Goal: Information Seeking & Learning: Find specific page/section

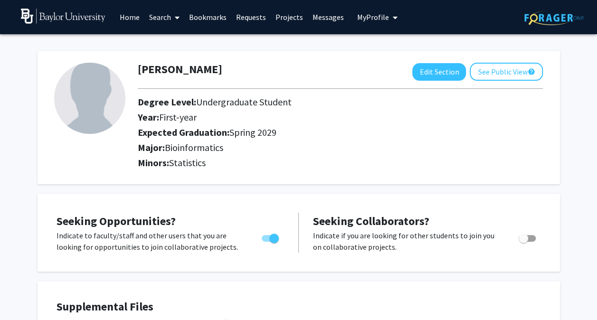
click at [154, 17] on link "Search" at bounding box center [164, 16] width 40 height 33
click at [189, 48] on span "Faculty/Staff" at bounding box center [179, 43] width 70 height 19
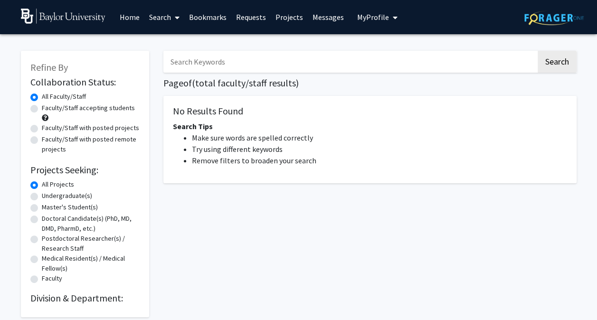
click at [225, 64] on input "Search Keywords" at bounding box center [349, 62] width 373 height 22
type input "m"
click at [538, 51] on button "Search" at bounding box center [557, 62] width 39 height 22
type input "b"
click at [323, 67] on input "Search Keywords" at bounding box center [349, 62] width 373 height 22
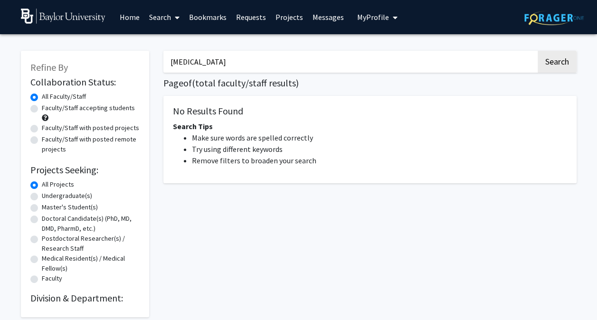
click at [538, 51] on button "Search" at bounding box center [557, 62] width 39 height 22
click at [580, 74] on div "cancer Search Page of ( total faculty/staff results) No Results Found Search Ti…" at bounding box center [370, 179] width 428 height 276
click at [267, 59] on input "cancer" at bounding box center [349, 62] width 373 height 22
type input "c"
click at [267, 59] on input "Search Keywords" at bounding box center [349, 62] width 373 height 22
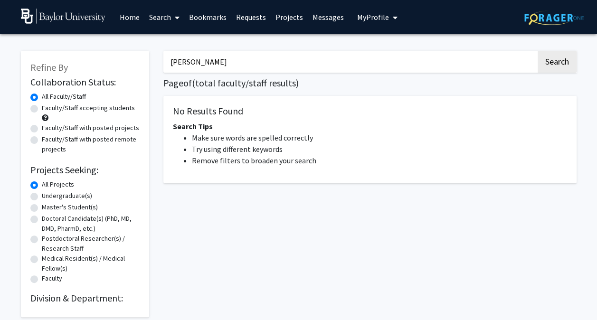
type input "adair"
click at [538, 51] on button "Search" at bounding box center [557, 62] width 39 height 22
click at [83, 21] on img at bounding box center [63, 16] width 85 height 15
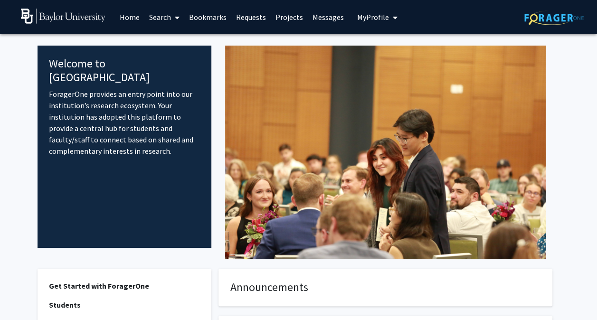
click at [173, 11] on span at bounding box center [175, 17] width 9 height 33
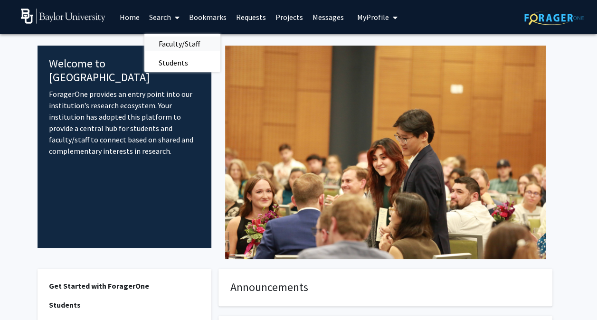
click at [176, 43] on span "Faculty/Staff" at bounding box center [179, 43] width 70 height 19
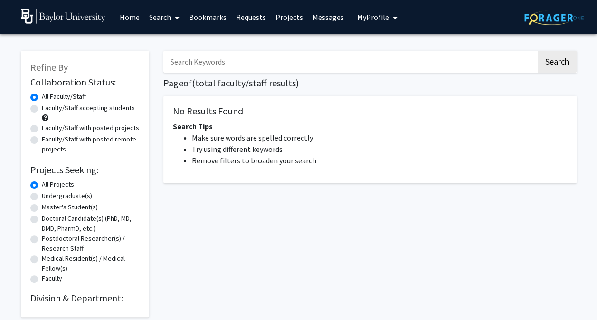
scroll to position [47, 0]
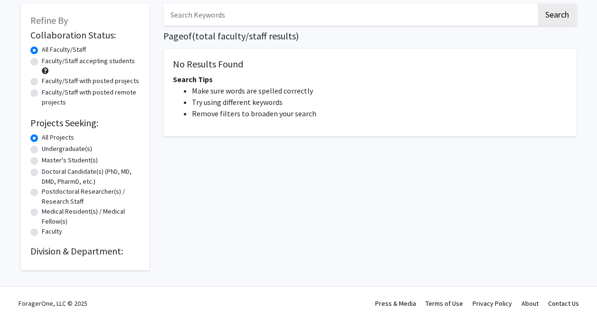
click at [91, 255] on h2 "Division & Department:" at bounding box center [84, 251] width 109 height 11
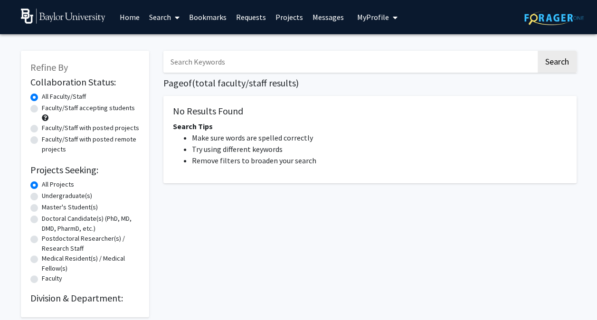
click at [254, 19] on link "Requests" at bounding box center [250, 16] width 39 height 33
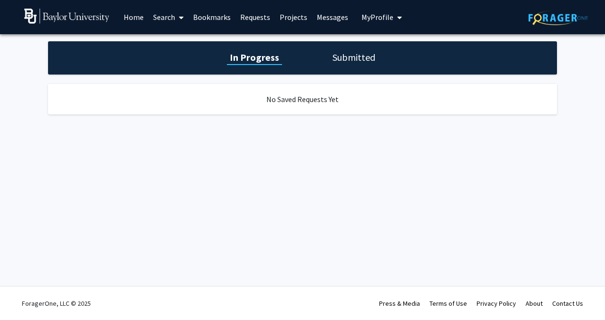
click at [174, 19] on link "Search" at bounding box center [168, 16] width 40 height 33
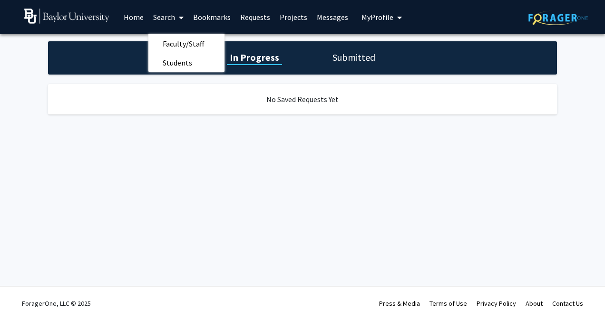
click at [134, 18] on link "Home" at bounding box center [133, 16] width 29 height 33
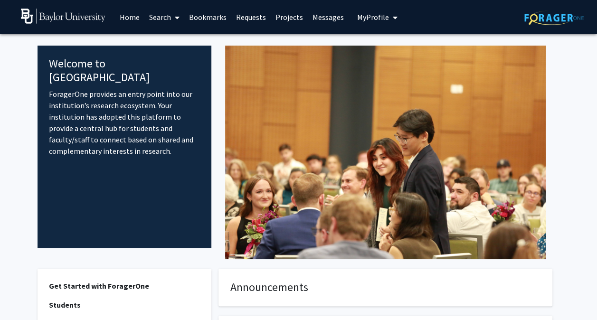
click at [68, 14] on img at bounding box center [63, 16] width 85 height 15
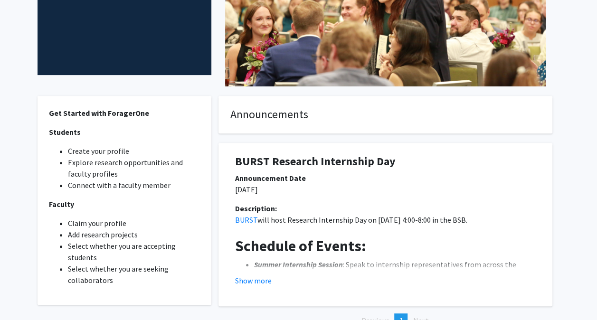
scroll to position [193, 0]
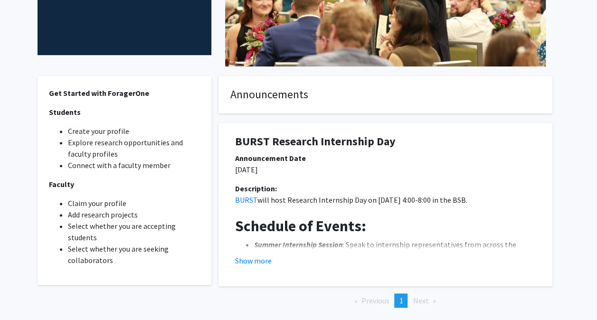
click at [426, 303] on span "Next page" at bounding box center [421, 301] width 16 height 10
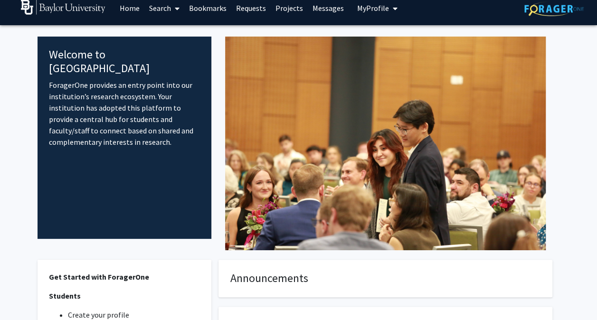
scroll to position [0, 0]
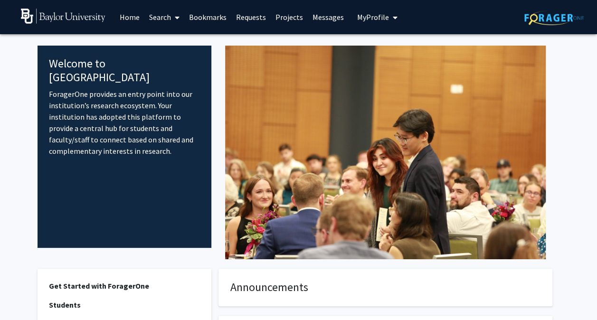
click at [167, 15] on link "Search" at bounding box center [164, 16] width 40 height 33
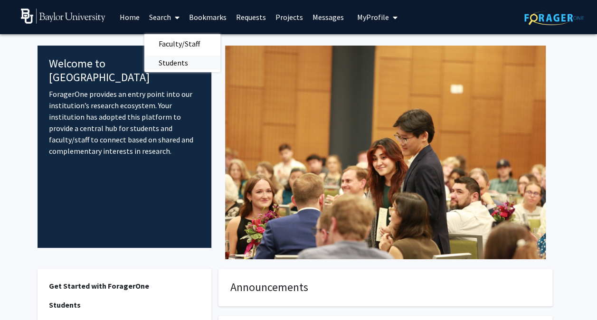
click at [169, 61] on span "Students" at bounding box center [173, 62] width 58 height 19
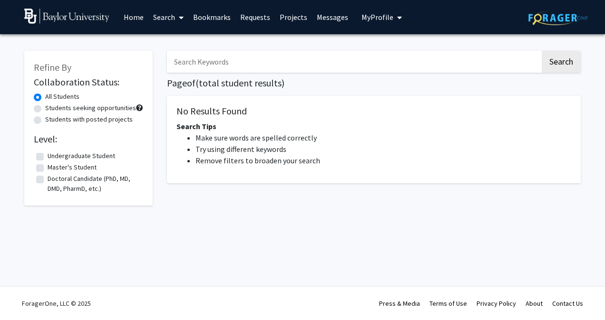
click at [69, 155] on label "Undergraduate Student" at bounding box center [81, 156] width 67 height 10
click at [54, 155] on input "Undergraduate Student" at bounding box center [51, 154] width 6 height 6
checkbox input "true"
click at [173, 20] on link "Search" at bounding box center [168, 16] width 40 height 33
click at [172, 62] on span "Students" at bounding box center [177, 62] width 58 height 19
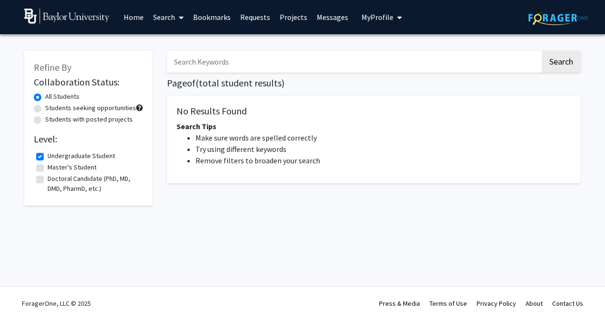
click at [179, 10] on span at bounding box center [179, 17] width 9 height 33
click at [181, 35] on span "Faculty/Staff" at bounding box center [183, 43] width 70 height 19
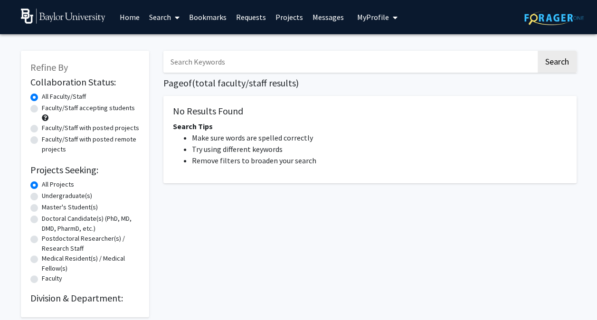
click at [562, 17] on img at bounding box center [554, 17] width 59 height 15
click at [102, 132] on label "Faculty/Staff with posted projects" at bounding box center [90, 128] width 97 height 10
click at [48, 129] on input "Faculty/Staff with posted projects" at bounding box center [45, 126] width 6 height 6
radio input "true"
click at [101, 151] on label "Faculty/Staff with posted remote projects" at bounding box center [91, 144] width 98 height 20
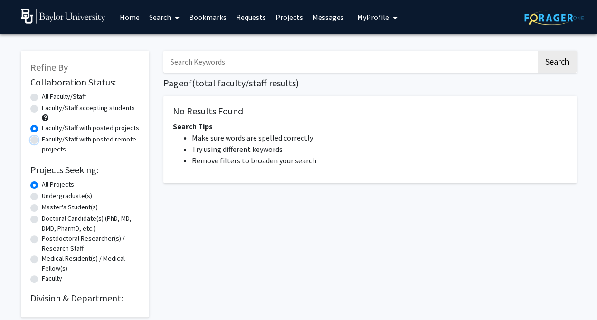
click at [48, 141] on input "Faculty/Staff with posted remote projects" at bounding box center [45, 137] width 6 height 6
radio input "true"
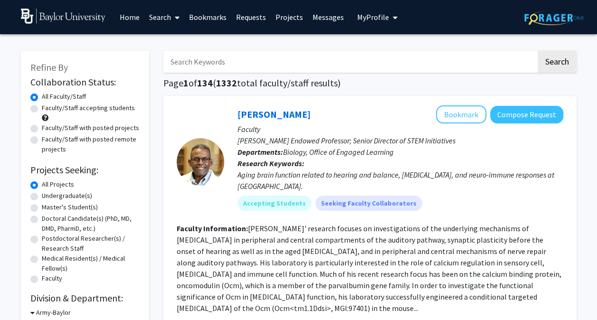
click at [269, 63] on input "Search Keywords" at bounding box center [349, 62] width 373 height 22
type input "[PERSON_NAME]"
click at [538, 51] on button "Search" at bounding box center [557, 62] width 39 height 22
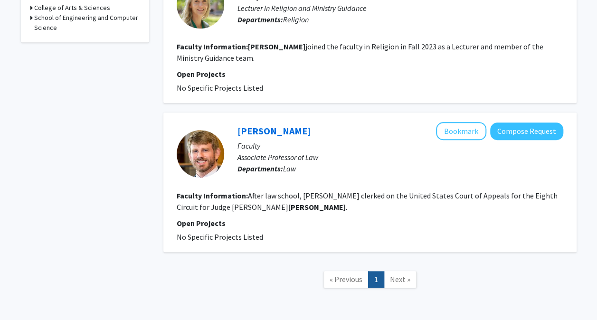
scroll to position [342, 0]
